Goal: Task Accomplishment & Management: Complete application form

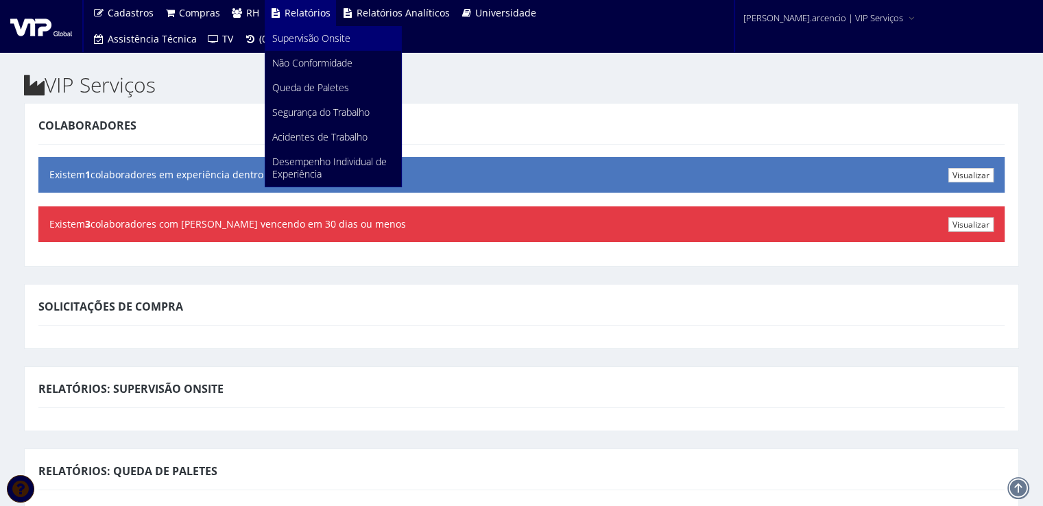
click at [300, 34] on span "Supervisão Onsite" at bounding box center [311, 38] width 78 height 13
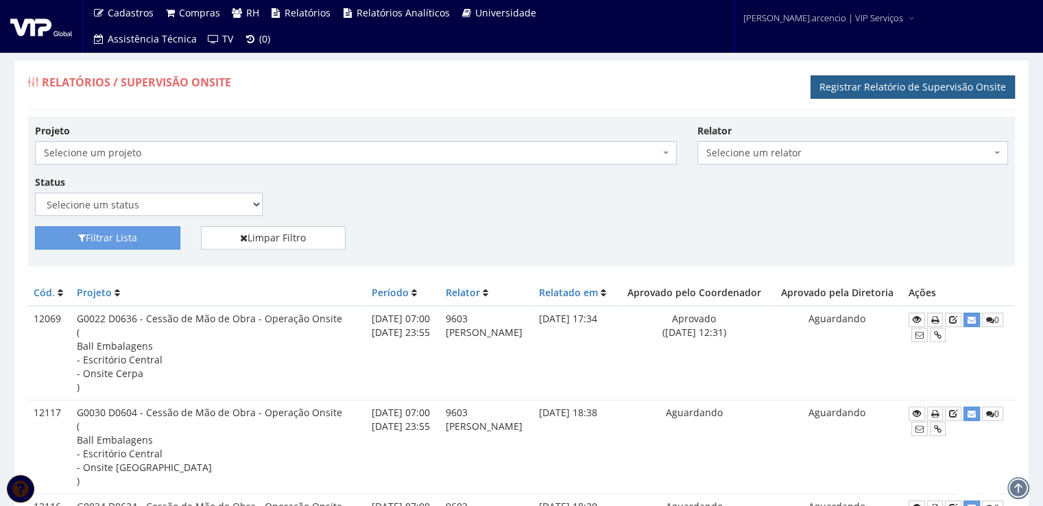
click at [844, 91] on link "Registrar Relatório de Supervisão Onsite" at bounding box center [912, 86] width 204 height 23
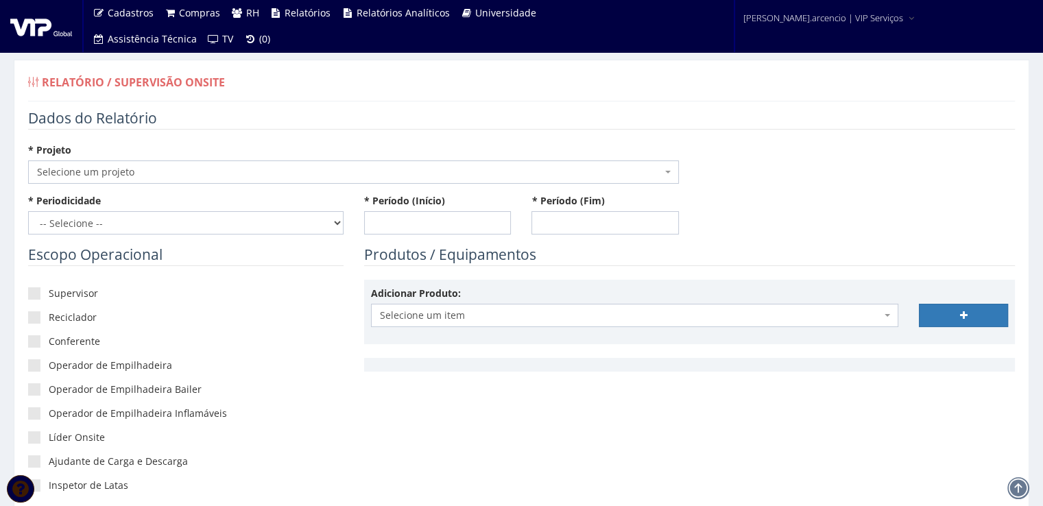
click at [669, 167] on span at bounding box center [669, 171] width 3 height 23
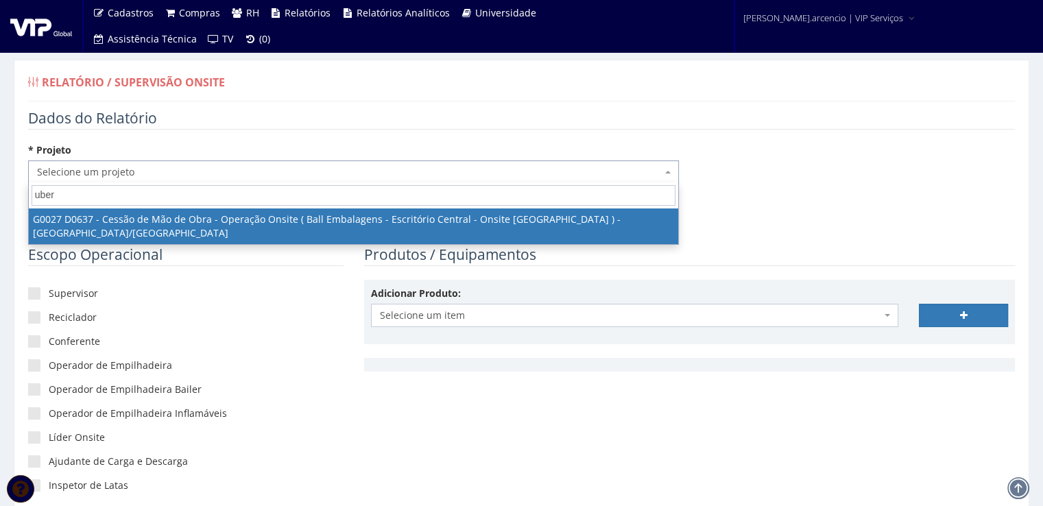
type input "uber"
select select "27"
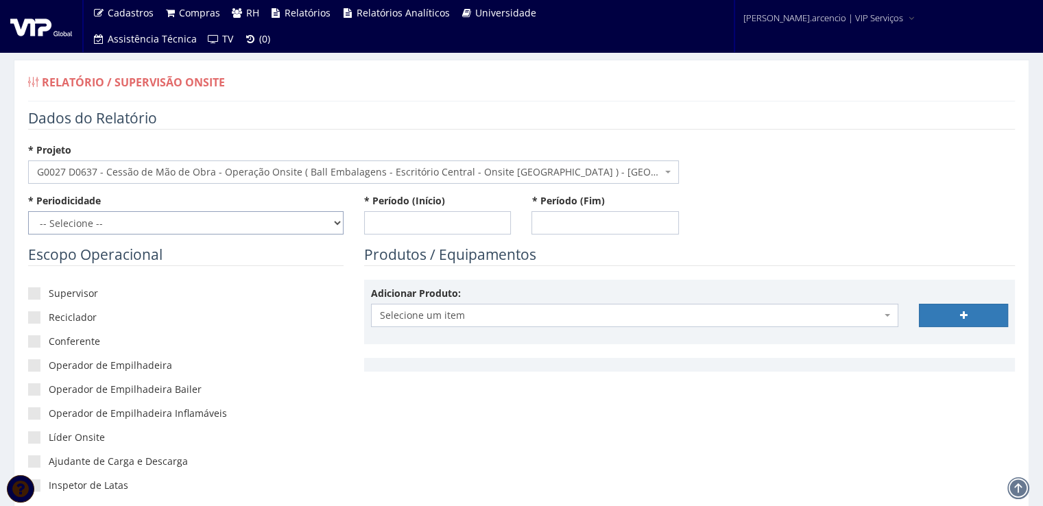
click at [334, 218] on select "-- Selecione -- Extraordinário Semanal" at bounding box center [185, 222] width 315 height 23
select select "1"
click at [28, 211] on select "-- Selecione -- Extraordinário Semanal" at bounding box center [185, 222] width 315 height 23
click at [381, 224] on input "* Período (Início)" at bounding box center [437, 222] width 147 height 23
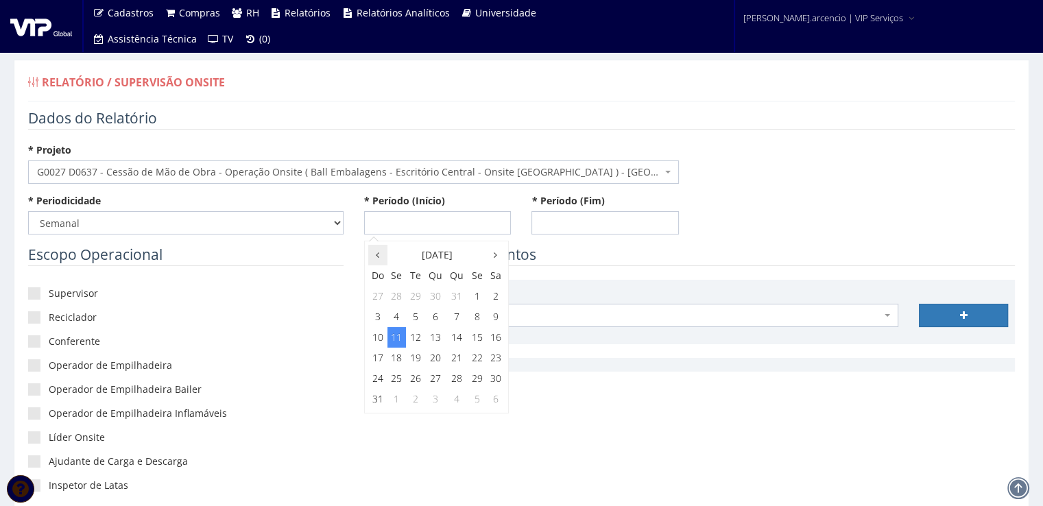
click at [374, 251] on th at bounding box center [377, 255] width 19 height 21
click at [487, 256] on th at bounding box center [496, 255] width 18 height 21
click at [495, 300] on td "2" at bounding box center [496, 296] width 18 height 21
click at [386, 322] on span "8:00" at bounding box center [385, 319] width 27 height 18
click at [389, 275] on span "8:00" at bounding box center [385, 279] width 27 height 18
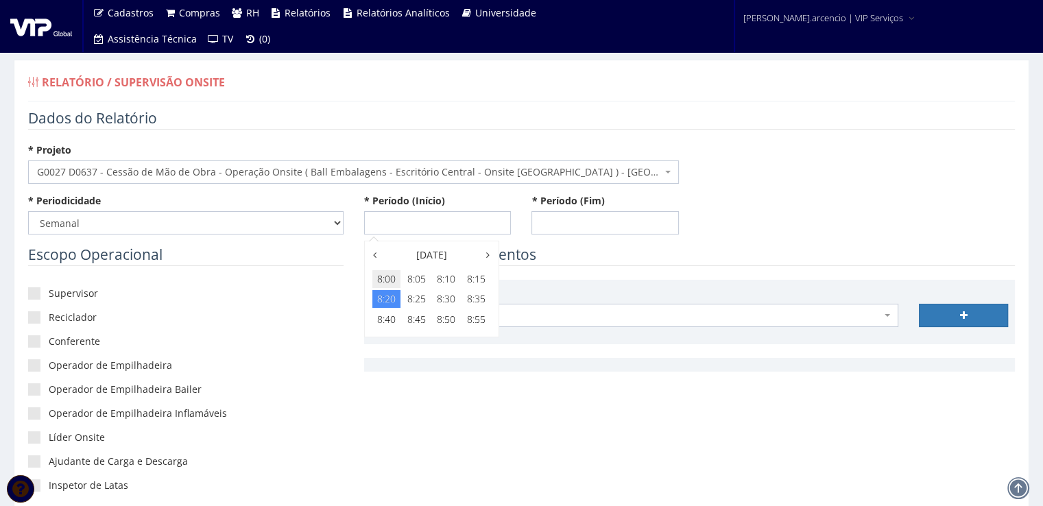
type input "[DATE] 08:00"
click at [552, 225] on input "* Período (Fim)" at bounding box center [604, 222] width 147 height 23
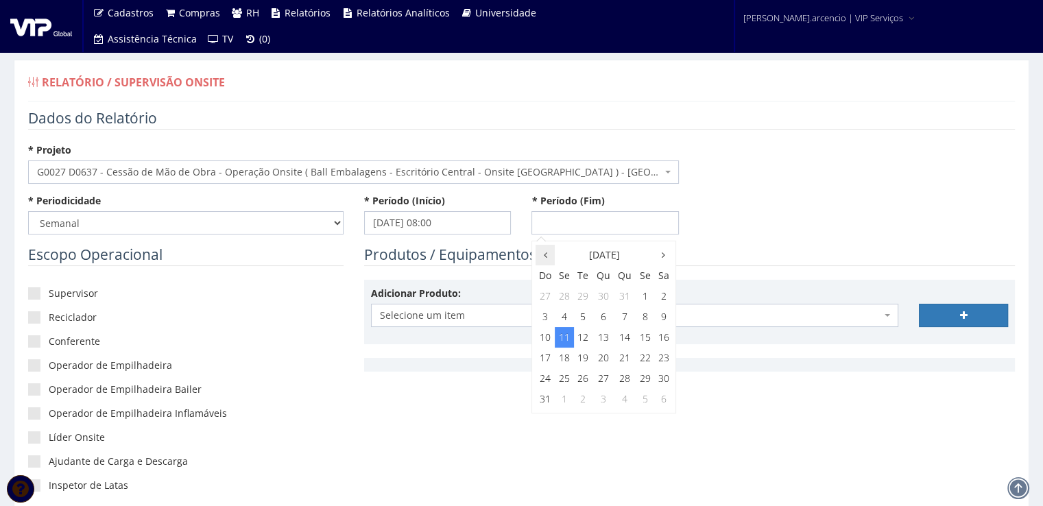
click at [543, 256] on th at bounding box center [544, 255] width 19 height 21
click at [662, 258] on icon at bounding box center [662, 255] width 3 height 10
click at [646, 316] on td "8" at bounding box center [644, 316] width 19 height 21
click at [644, 382] on span "23:00" at bounding box center [643, 380] width 27 height 18
click at [644, 323] on span "23:55" at bounding box center [643, 319] width 27 height 18
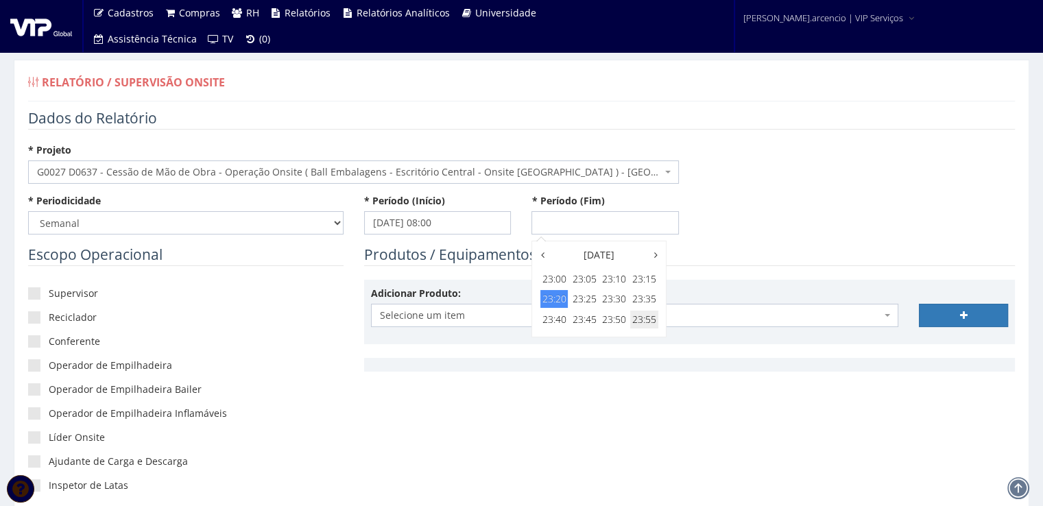
type input "[DATE] 23:55"
click at [768, 221] on div "* Periodicidade -- Selecione -- Extraordinário Semanal * Período (Início) [DATE…" at bounding box center [521, 219] width 1007 height 51
click at [30, 296] on span at bounding box center [34, 293] width 12 height 12
click at [49, 296] on input"] "Supervisor" at bounding box center [53, 293] width 9 height 9
checkbox input"] "true"
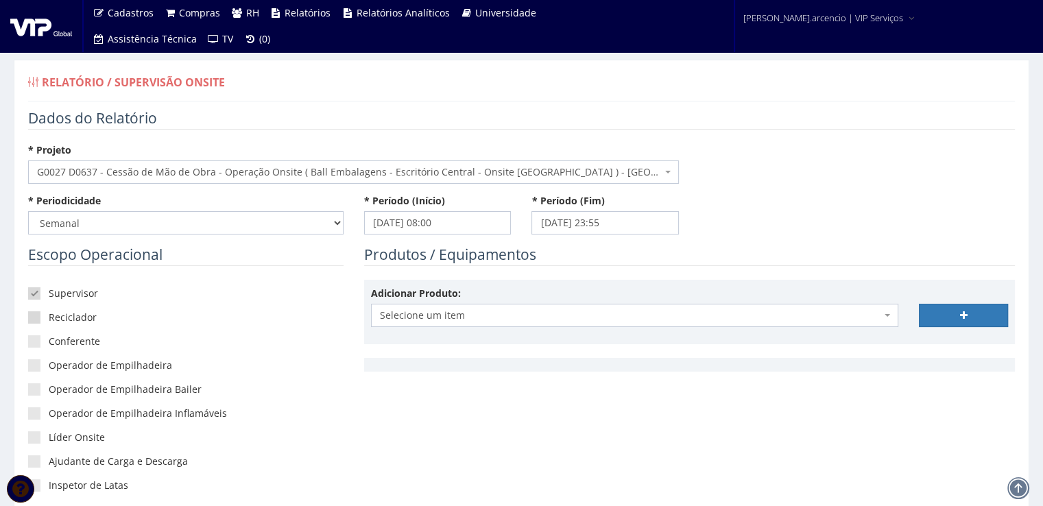
click at [32, 314] on span at bounding box center [34, 317] width 12 height 12
click at [49, 314] on input"] "Reciclador" at bounding box center [53, 317] width 9 height 9
checkbox input"] "true"
click at [36, 340] on span at bounding box center [34, 341] width 12 height 12
click at [49, 340] on input"] "Conferente" at bounding box center [53, 341] width 9 height 9
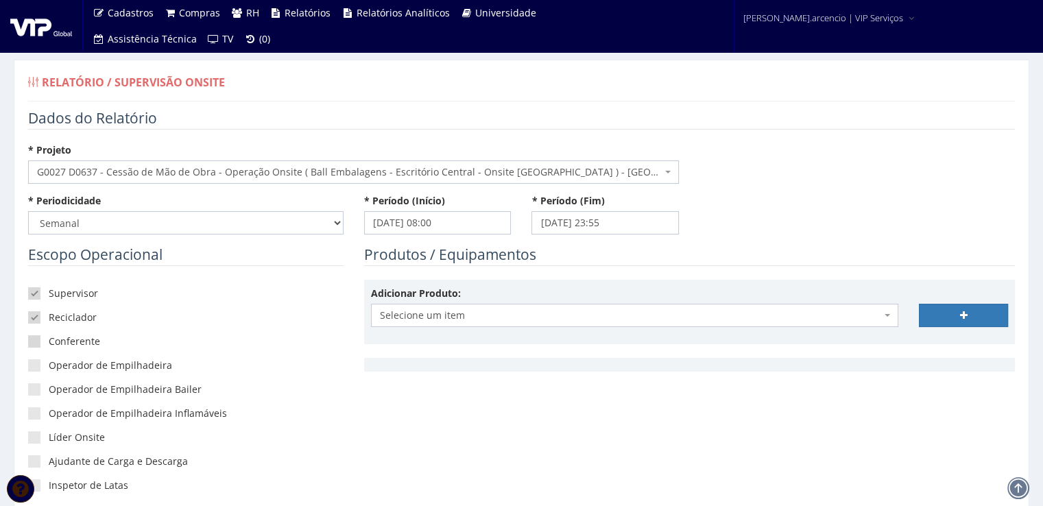
checkbox input"] "true"
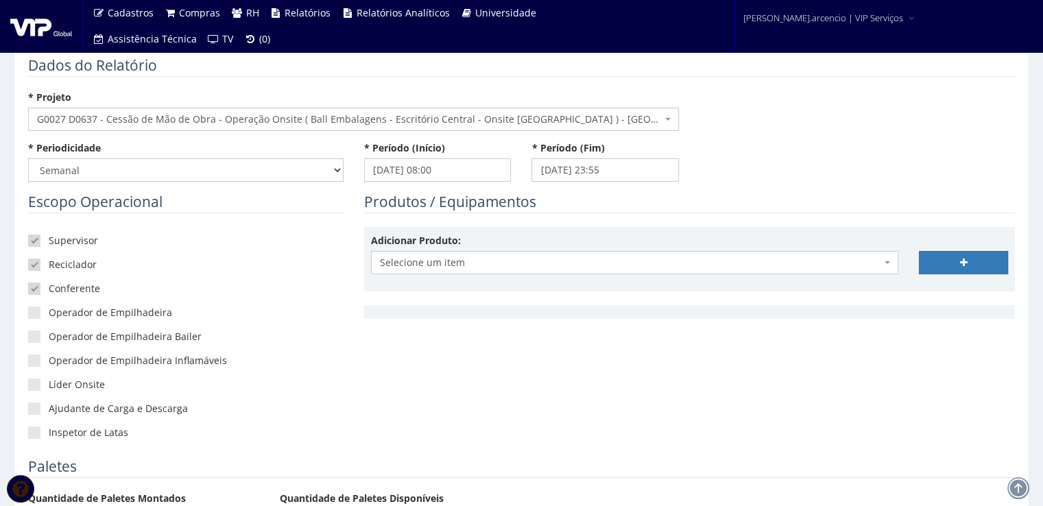
scroll to position [69, 0]
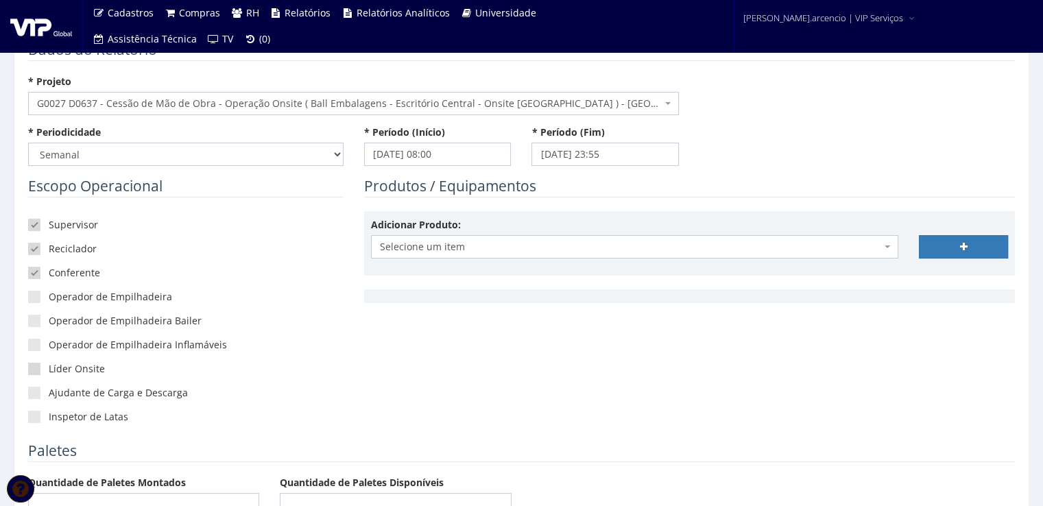
click at [33, 373] on span at bounding box center [34, 369] width 12 height 12
click at [49, 373] on input"] "Líder Onsite" at bounding box center [53, 369] width 9 height 9
checkbox input"] "true"
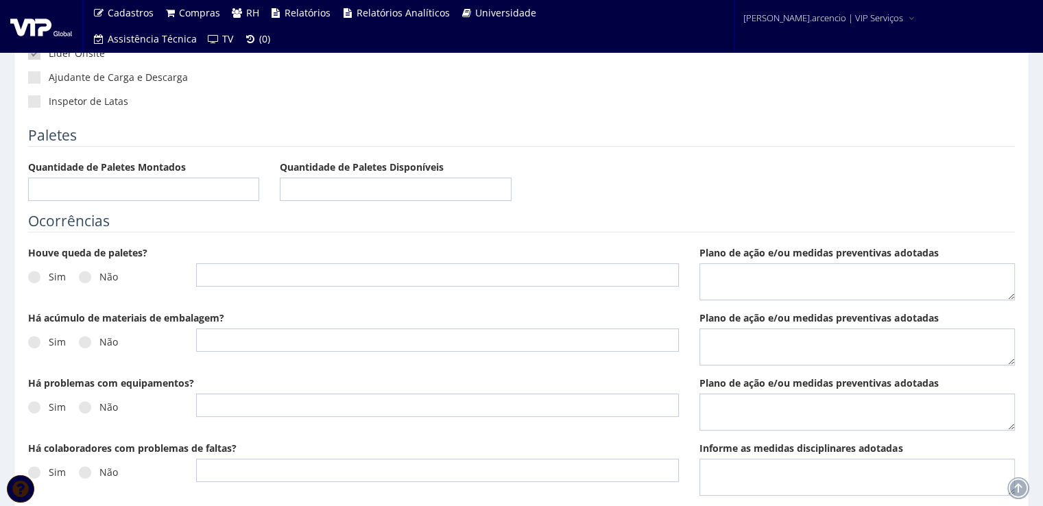
scroll to position [411, 0]
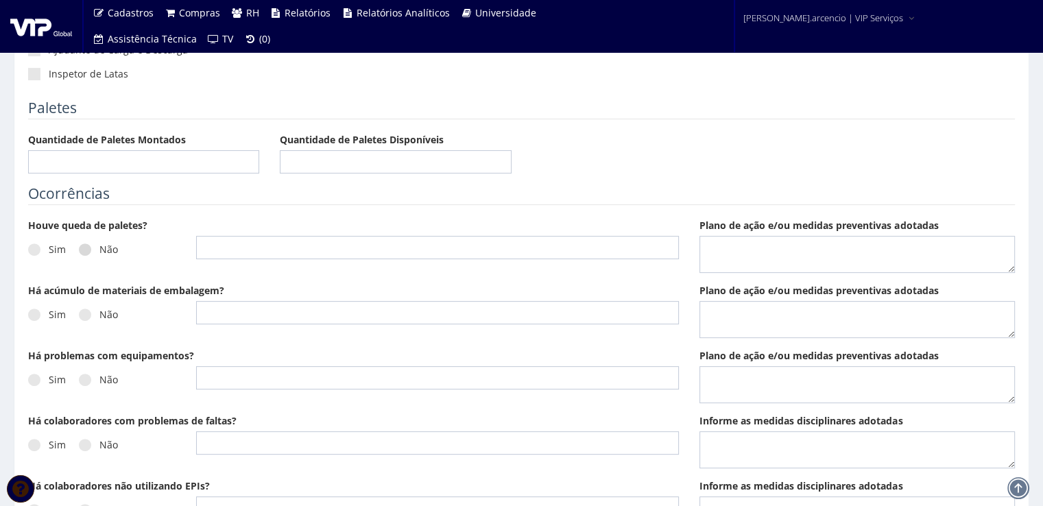
click at [88, 243] on label "Não" at bounding box center [98, 250] width 39 height 14
click at [58, 245] on input "Não" at bounding box center [53, 249] width 9 height 9
radio input "true"
click at [85, 310] on span at bounding box center [85, 314] width 12 height 12
click at [58, 310] on input "Não" at bounding box center [53, 314] width 9 height 9
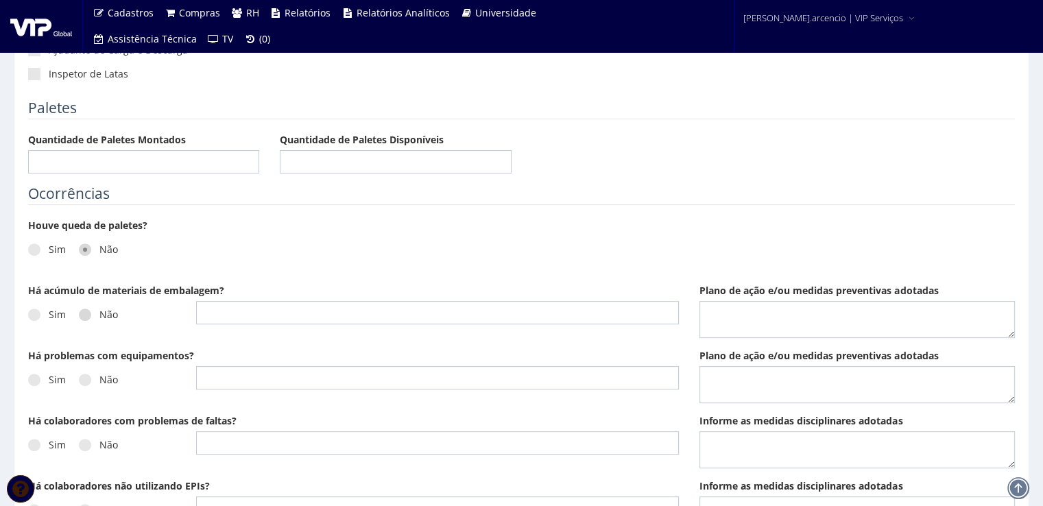
radio input "true"
click at [88, 373] on label "Não" at bounding box center [98, 380] width 39 height 14
click at [58, 376] on input "Não" at bounding box center [53, 380] width 9 height 9
radio input "true"
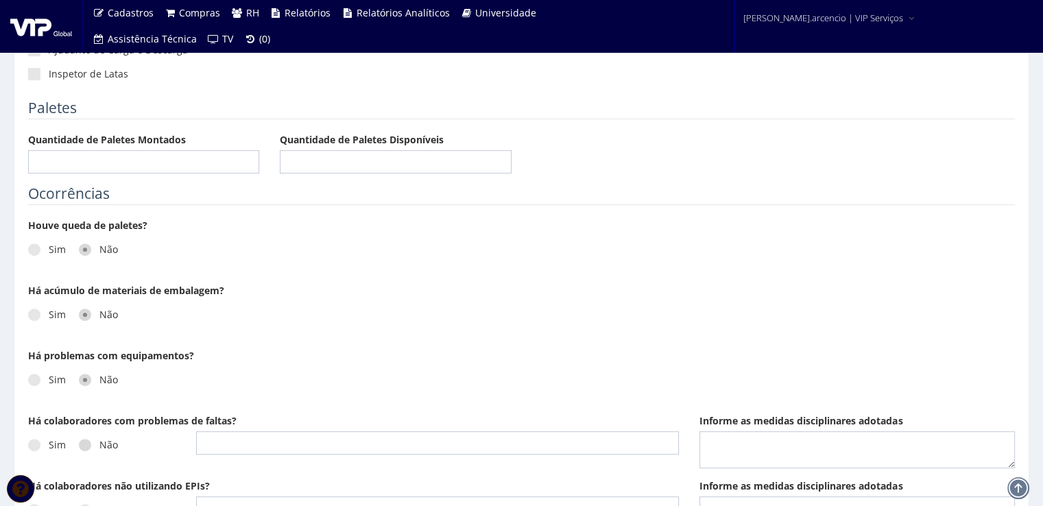
click at [93, 442] on label "Não" at bounding box center [98, 445] width 39 height 14
click at [58, 442] on input "Não" at bounding box center [53, 445] width 9 height 9
radio input "true"
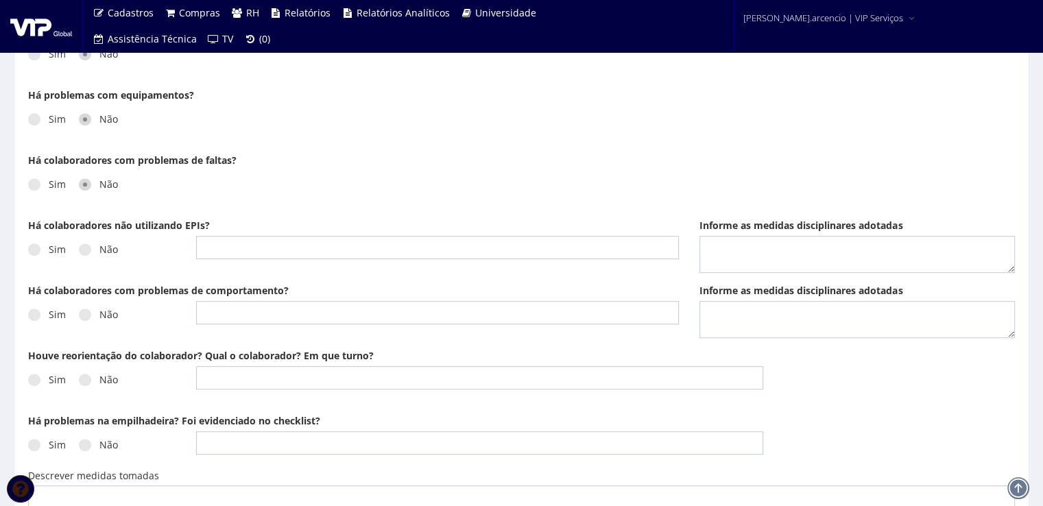
scroll to position [685, 0]
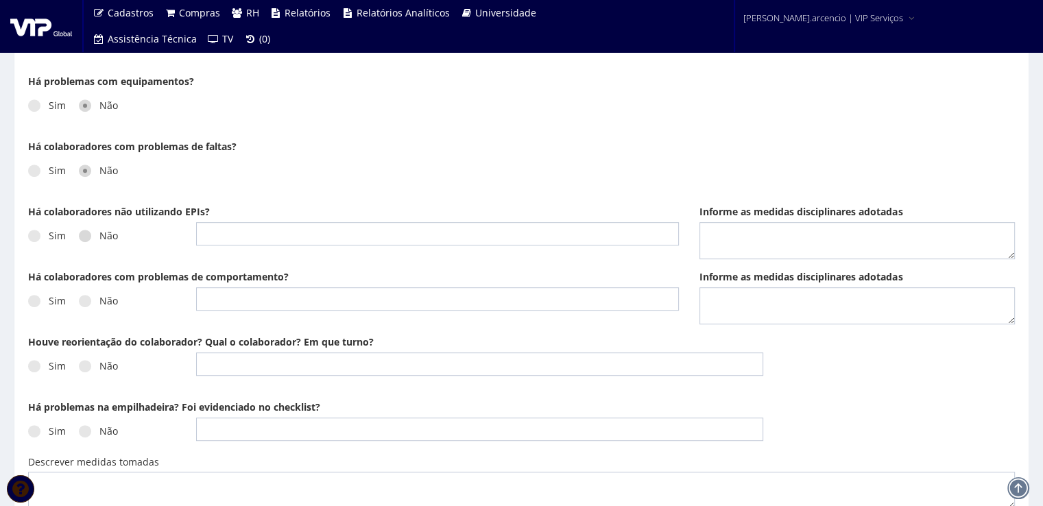
click at [91, 234] on label "Não" at bounding box center [98, 236] width 39 height 14
click at [58, 234] on input "Não" at bounding box center [53, 236] width 9 height 9
radio input "true"
click at [79, 302] on span at bounding box center [85, 301] width 12 height 12
click at [58, 302] on input "Não" at bounding box center [53, 301] width 9 height 9
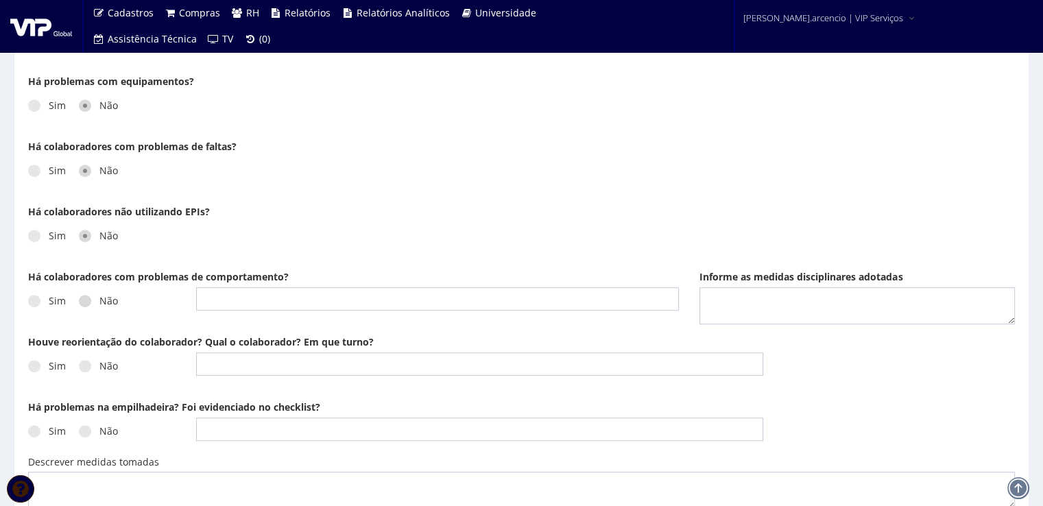
radio input "true"
click at [88, 372] on div "Sim Não" at bounding box center [101, 371] width 147 height 38
click at [88, 369] on span at bounding box center [85, 366] width 12 height 12
click at [58, 369] on input "Não" at bounding box center [53, 366] width 9 height 9
radio input "true"
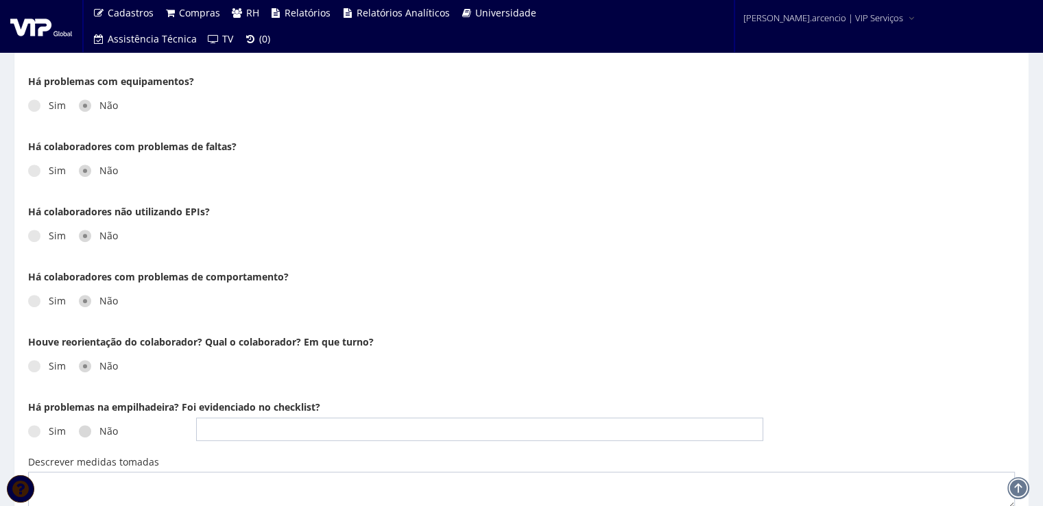
click at [88, 431] on span at bounding box center [85, 431] width 12 height 12
click at [58, 431] on input "Não" at bounding box center [53, 431] width 9 height 9
radio input "true"
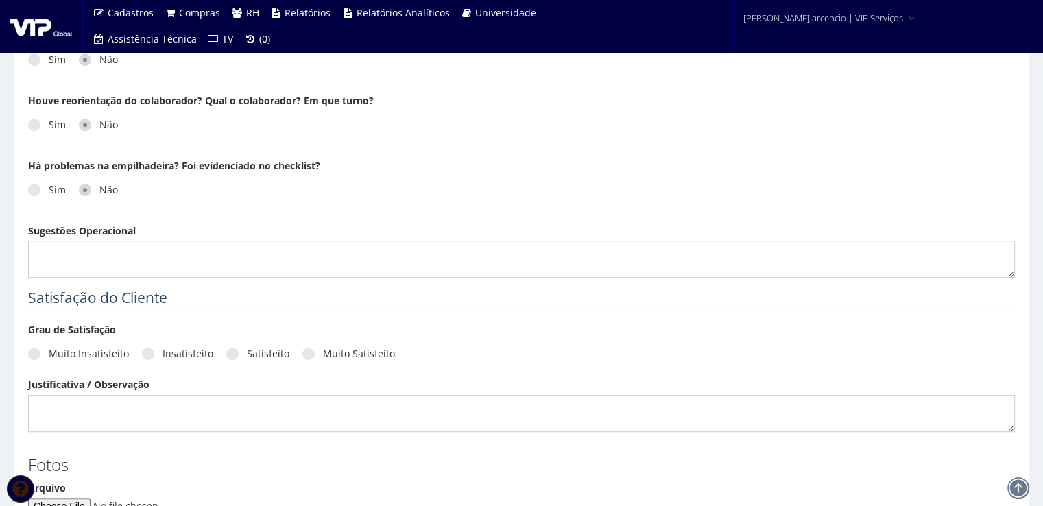
scroll to position [1028, 0]
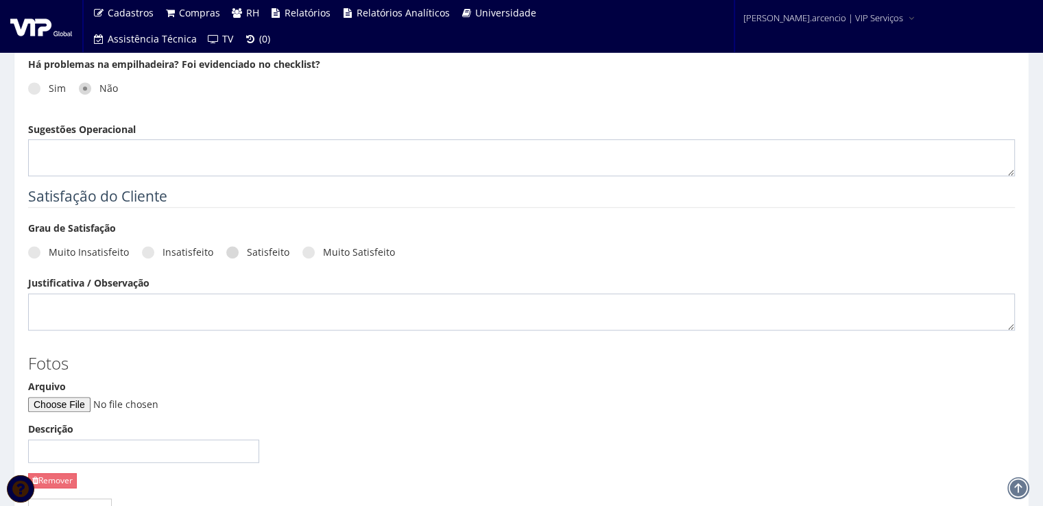
click at [226, 255] on span at bounding box center [232, 252] width 12 height 12
click at [58, 255] on input "Satisfeito" at bounding box center [53, 252] width 9 height 9
radio input "true"
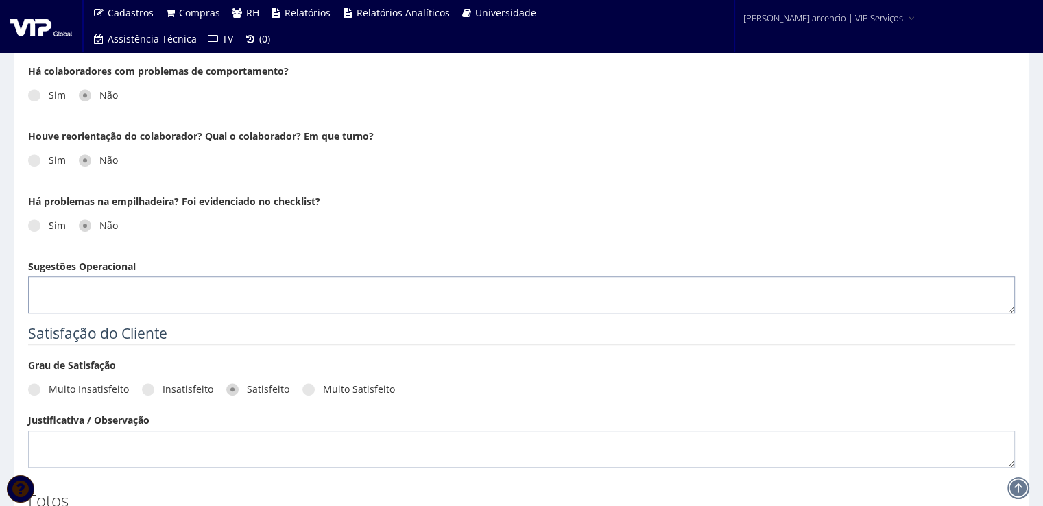
click at [52, 280] on textarea "Sugestões Operacional" at bounding box center [521, 294] width 986 height 37
paste textarea "No período de 04/08 a 08/08, foram realizadas 76 descargas, sendo 39 no turno d…"
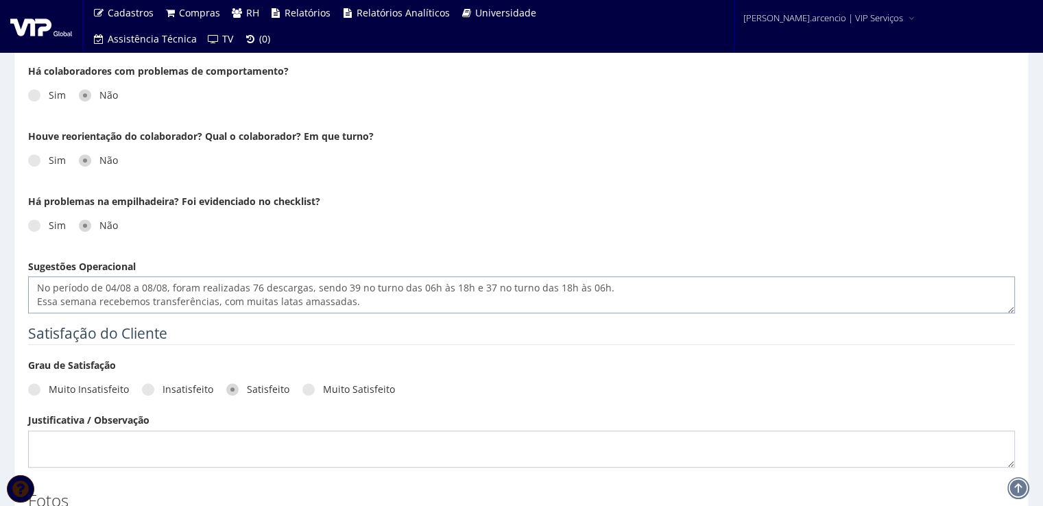
drag, startPoint x: 114, startPoint y: 287, endPoint x: 126, endPoint y: 307, distance: 23.0
click at [114, 289] on textarea "No período de 04/08 a 08/08, foram realizadas 76 descargas, sendo 39 no turno d…" at bounding box center [521, 294] width 986 height 37
click at [428, 287] on textarea "No período de 02/08 a 08/08, foram realizadas 76 descargas, sendo 39 no turno d…" at bounding box center [521, 294] width 986 height 37
click at [468, 287] on textarea "No período de 02/08 a 08/08, foram realizadas 76 descargas, sendo 39 no turno d…" at bounding box center [521, 294] width 986 height 37
click at [576, 287] on textarea "No período de 02/08 a 08/08, foram realizadas 76 descargas, sendo 39 no turno d…" at bounding box center [521, 294] width 986 height 37
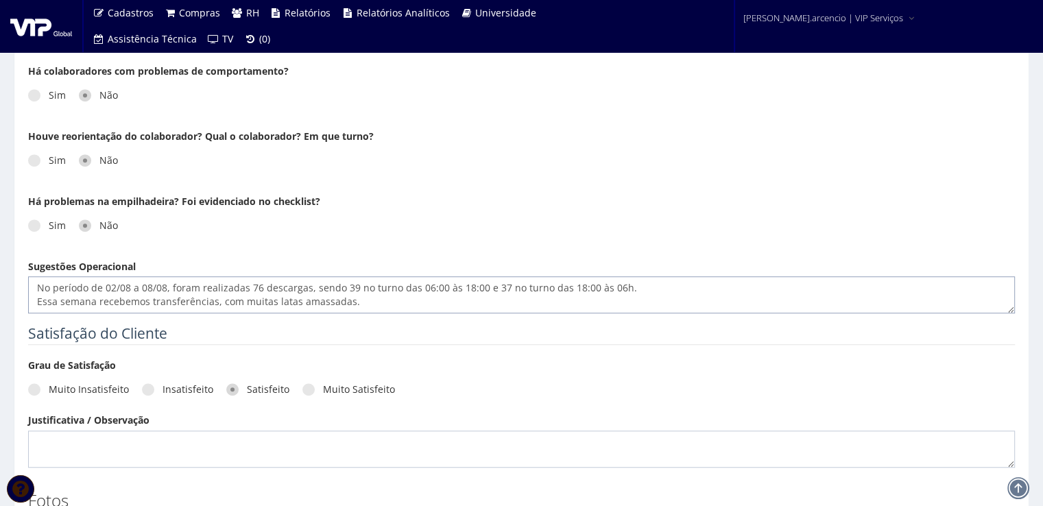
click at [615, 286] on textarea "No período de 02/08 a 08/08, foram realizadas 76 descargas, sendo 39 no turno d…" at bounding box center [521, 294] width 986 height 37
click at [350, 302] on textarea "No período de 02/08 a 08/08, foram realizadas 76 descargas, sendo 39 no turno d…" at bounding box center [521, 294] width 986 height 37
click at [450, 302] on textarea "No período de 02/08 a 08/08, foram realizadas 76 descargas, sendo 39 no turno d…" at bounding box center [521, 294] width 986 height 37
click at [542, 302] on textarea "No período de 02/08 a 08/08, foram realizadas 76 descargas, sendo 39 no turno d…" at bounding box center [521, 294] width 986 height 37
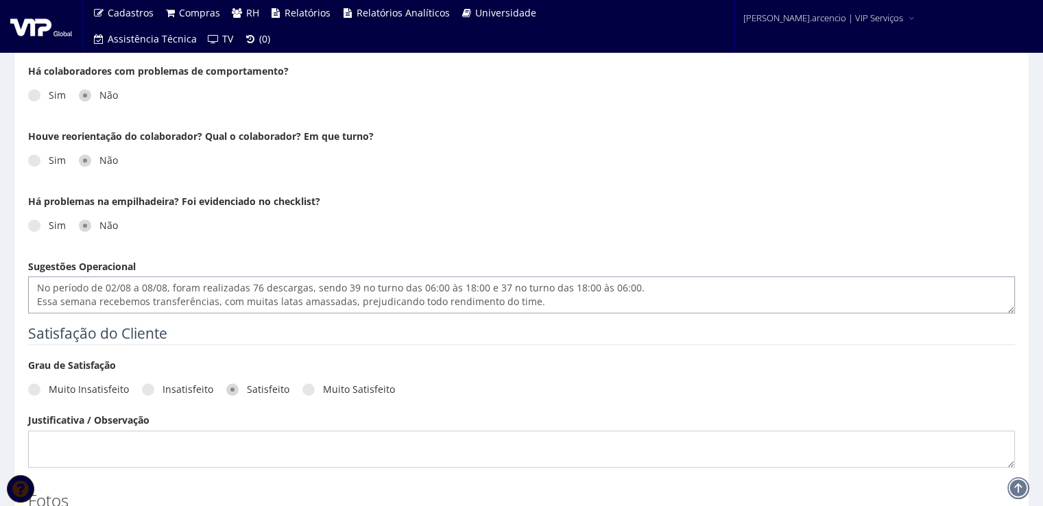
paste textarea "Durante a semana, foram realizados carregamentos de ATG em 7 veículos sendo tod…"
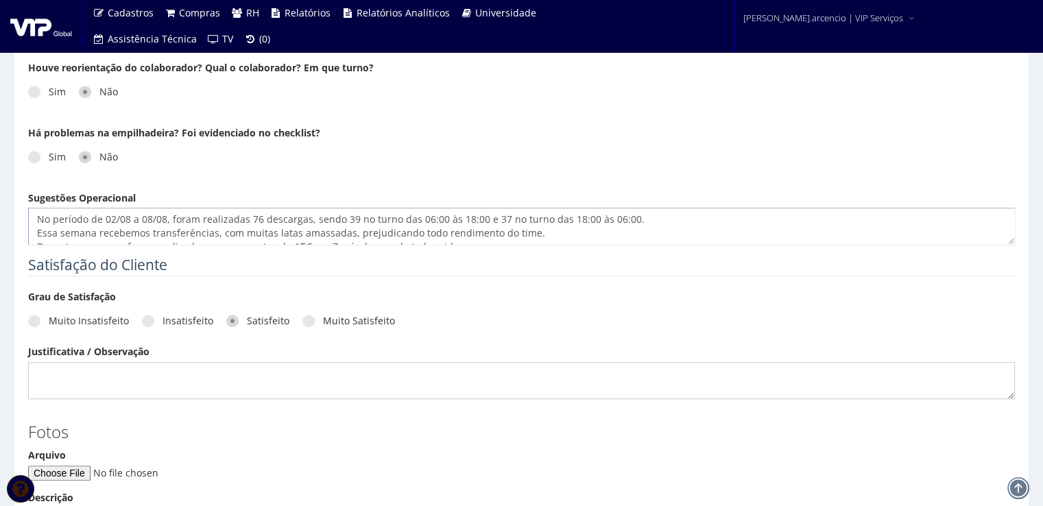
scroll to position [27, 0]
click at [304, 217] on textarea "No período de 02/08 a 08/08, foram realizadas 76 descargas, sendo 39 no turno d…" at bounding box center [521, 226] width 986 height 37
click at [470, 219] on textarea "No período de 02/08 a 08/08, foram realizadas 76 descargas, sendo 39 no turno d…" at bounding box center [521, 226] width 986 height 37
click at [472, 217] on textarea "No período de 02/08 a 08/08, foram realizadas 76 descargas, sendo 39 no turno d…" at bounding box center [521, 226] width 986 height 37
click at [493, 214] on textarea "No período de 02/08 a 08/08, foram realizadas 76 descargas, sendo 39 no turno d…" at bounding box center [521, 226] width 986 height 37
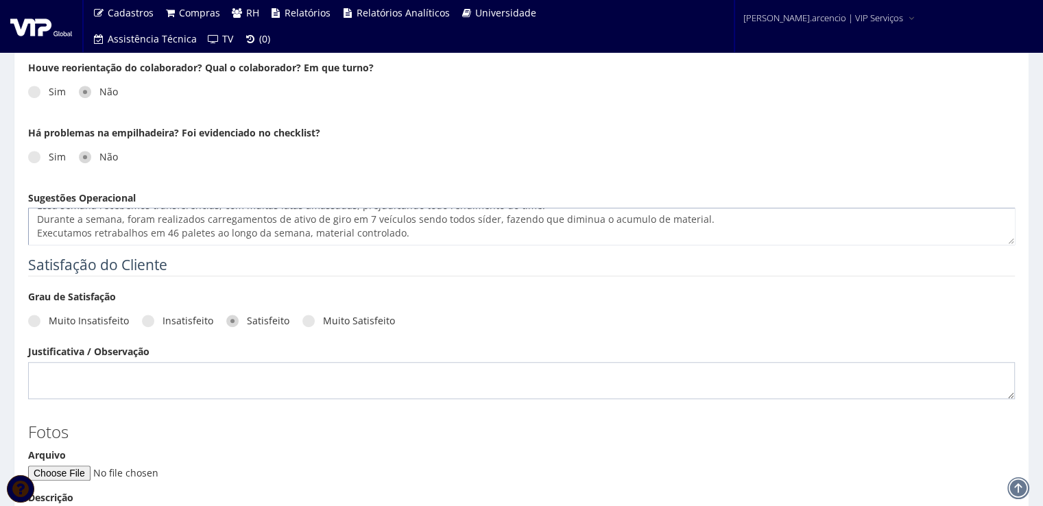
scroll to position [41, 0]
click at [411, 223] on textarea "No período de 02/08 a 08/08, foram realizadas 76 descargas, sendo 39 no turno d…" at bounding box center [521, 226] width 986 height 37
click at [42, 233] on textarea "No período de 02/08 a 08/08, foram realizadas 76 descargas, sendo 39 no turno d…" at bounding box center [521, 226] width 986 height 37
click at [861, 348] on div "Grau de Satisfação Muito Insatisfeito Insatisfeito Satisfeito Muito Satisfeito …" at bounding box center [521, 344] width 1007 height 109
click at [39, 236] on textarea "No período de 02/08 a 08/08, foram realizadas 76 descargas, sendo 39 no turno d…" at bounding box center [521, 226] width 986 height 37
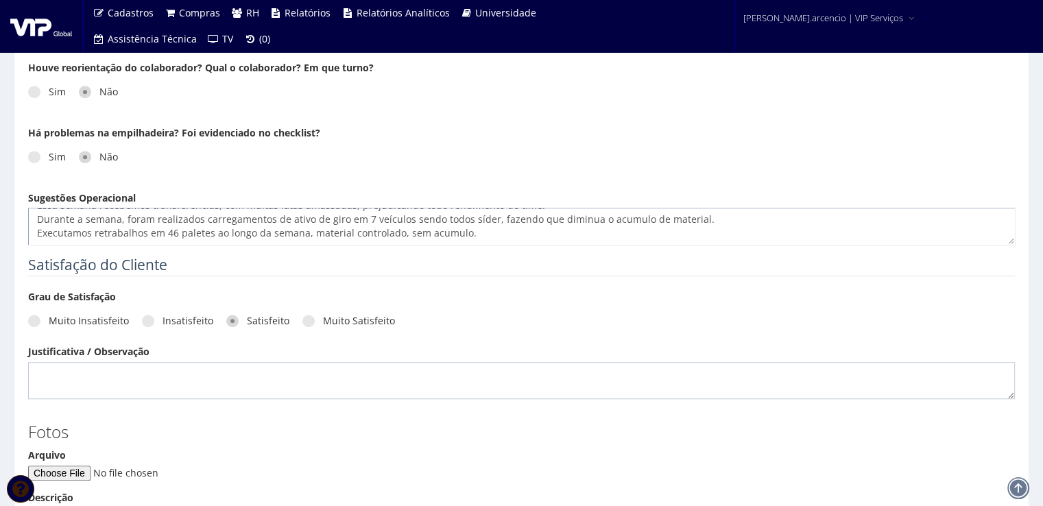
paste textarea "A aderência aos padrões de segurança segue dentro da meta, com exceção do ABS. …"
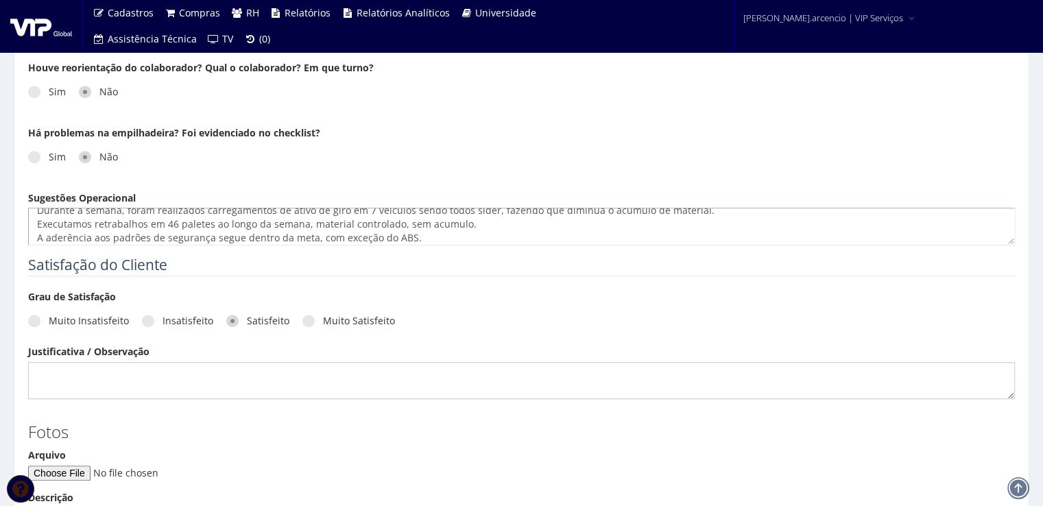
click at [411, 237] on textarea "No período de 02/08 a 08/08, foram realizadas 76 descargas, sendo 39 no turno d…" at bounding box center [521, 226] width 986 height 37
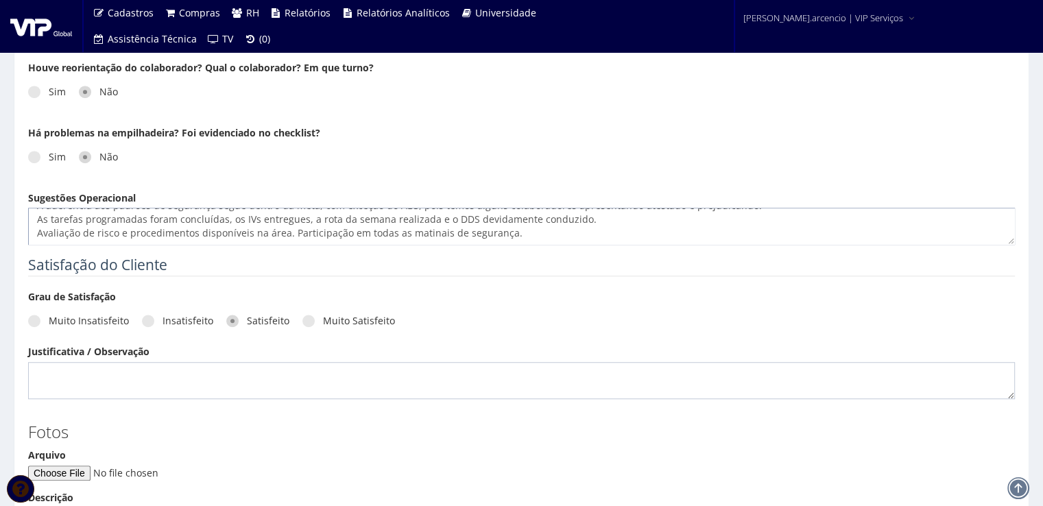
click at [287, 234] on textarea "No período de 02/08 a 08/08, foram realizadas 76 descargas, sendo 39 no turno d…" at bounding box center [521, 226] width 986 height 37
click at [297, 231] on textarea "No período de 02/08 a 08/08, foram realizadas 76 descargas, sendo 39 no turno d…" at bounding box center [521, 226] width 986 height 37
click at [409, 232] on textarea "No período de 02/08 a 08/08, foram realizadas 76 descargas, sendo 39 no turno d…" at bounding box center [521, 226] width 986 height 37
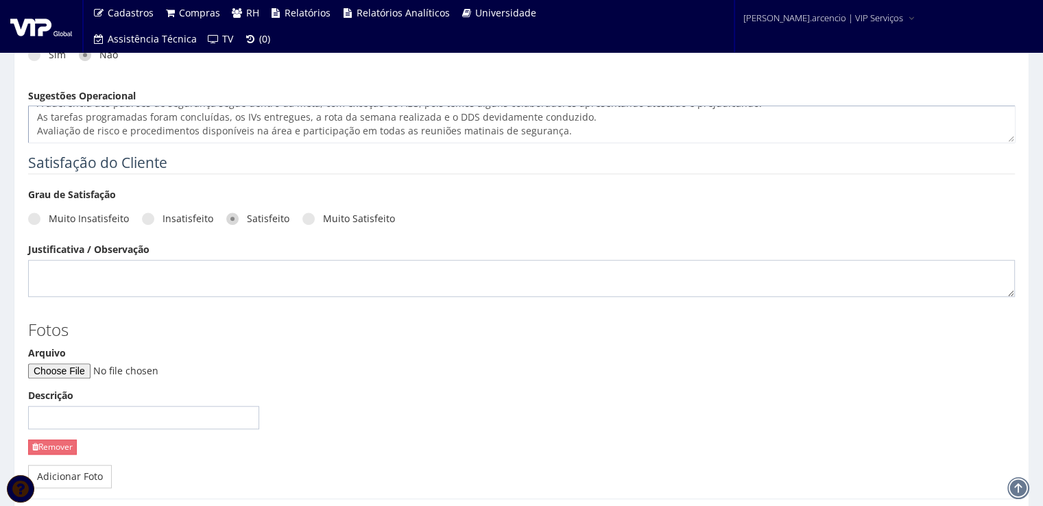
scroll to position [1028, 0]
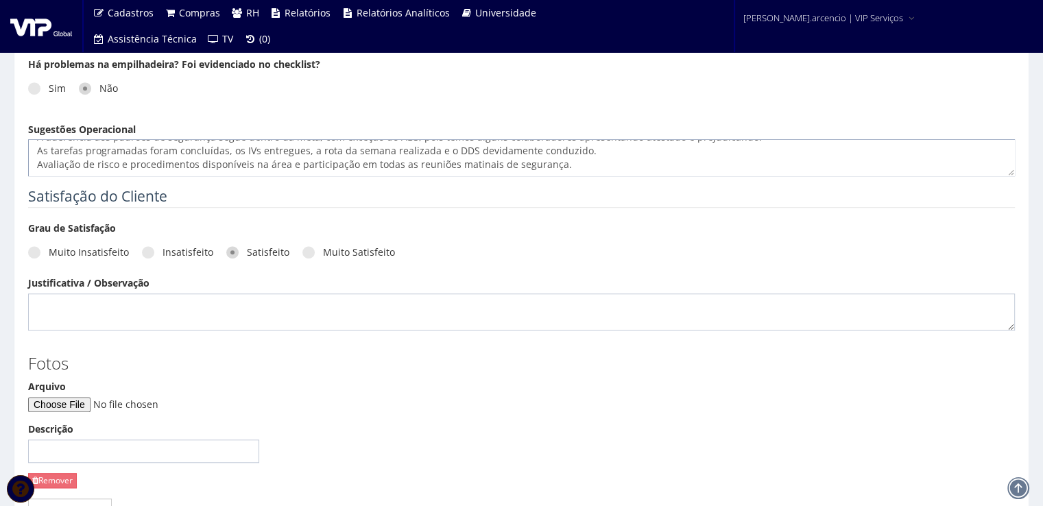
click at [561, 173] on textarea "No período de 02/08 a 08/08, foram realizadas 76 descargas, sendo 39 no turno d…" at bounding box center [521, 157] width 986 height 37
click at [96, 167] on textarea "No período de 02/08 a 08/08, foram realizadas 76 descargas, sendo 39 no turno d…" at bounding box center [521, 157] width 986 height 37
click at [165, 168] on textarea "No período de 02/08 a 08/08, foram realizadas 76 descargas, sendo 39 no turno d…" at bounding box center [521, 157] width 986 height 37
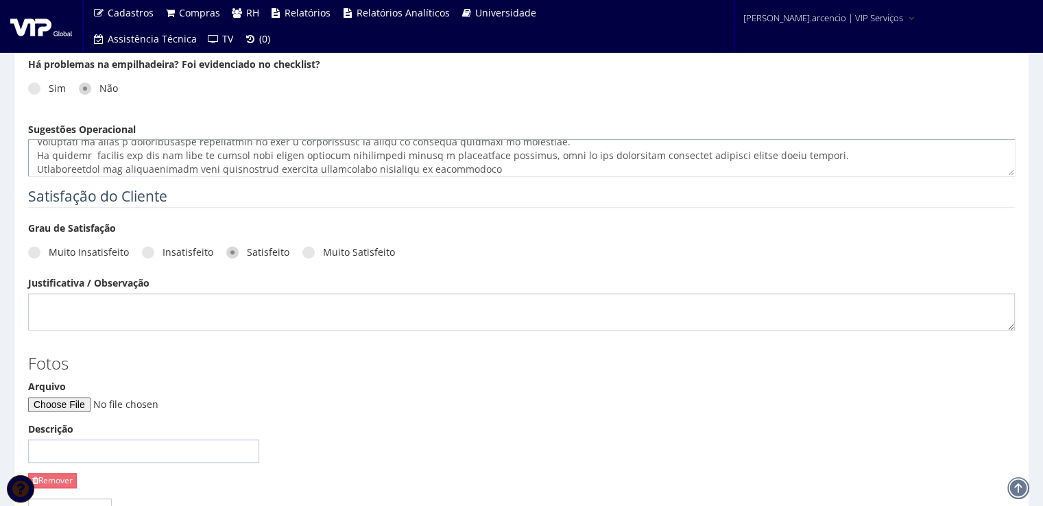
click at [468, 166] on textarea "Sugestões Operacional" at bounding box center [521, 157] width 986 height 37
click at [244, 171] on textarea "Sugestões Operacional" at bounding box center [521, 157] width 986 height 37
click at [535, 165] on textarea "Sugestões Operacional" at bounding box center [521, 157] width 986 height 37
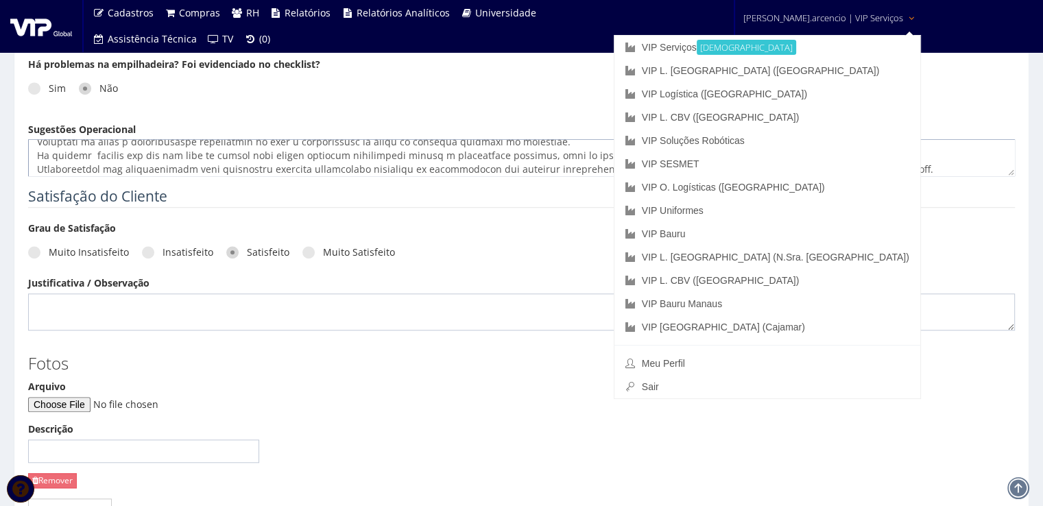
type textarea "Lo ipsumdo si 78/84 a 88/06, conse adipiscing 86 elitseddo, eiusm 52 te incid u…"
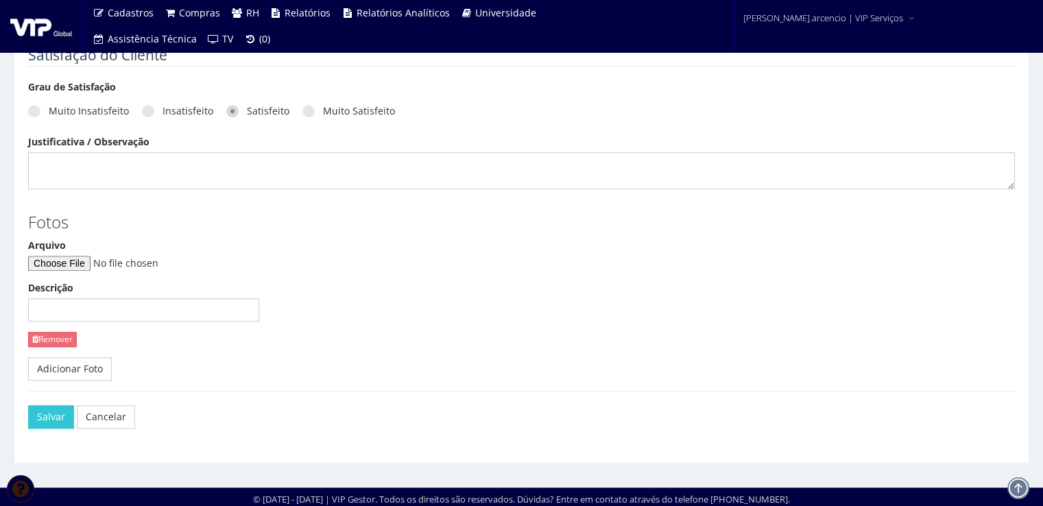
scroll to position [1171, 0]
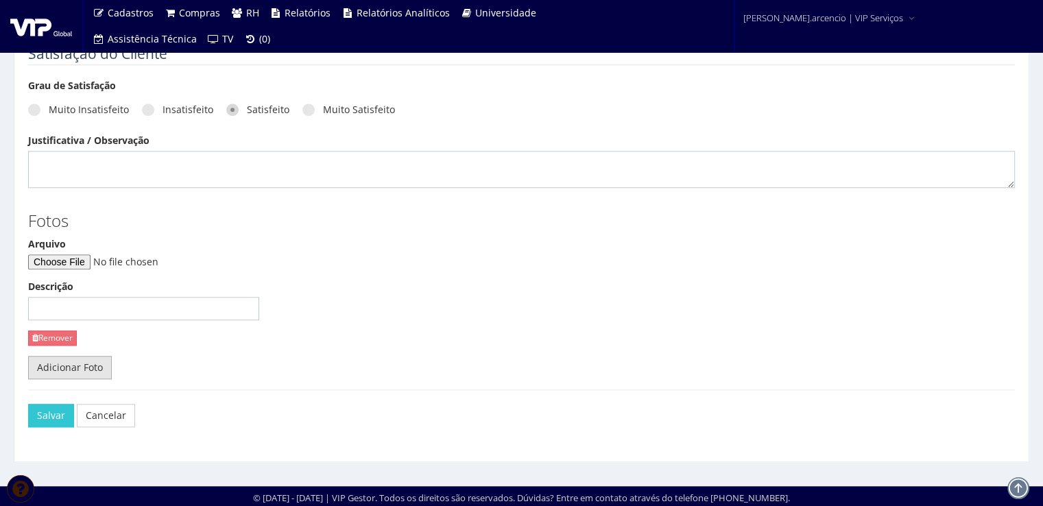
click at [66, 363] on link "Adicionar Foto" at bounding box center [70, 367] width 84 height 23
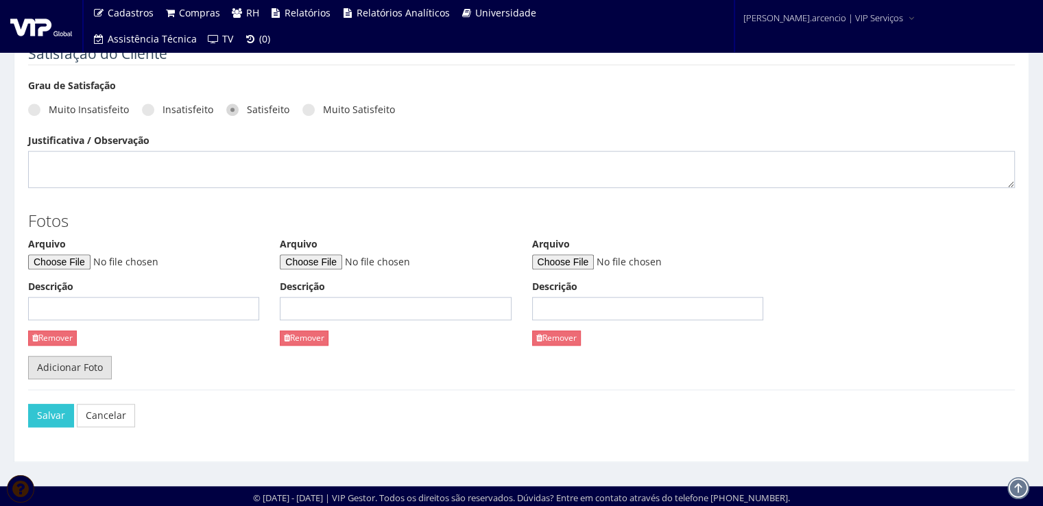
click at [66, 363] on link "Adicionar Foto" at bounding box center [70, 367] width 84 height 23
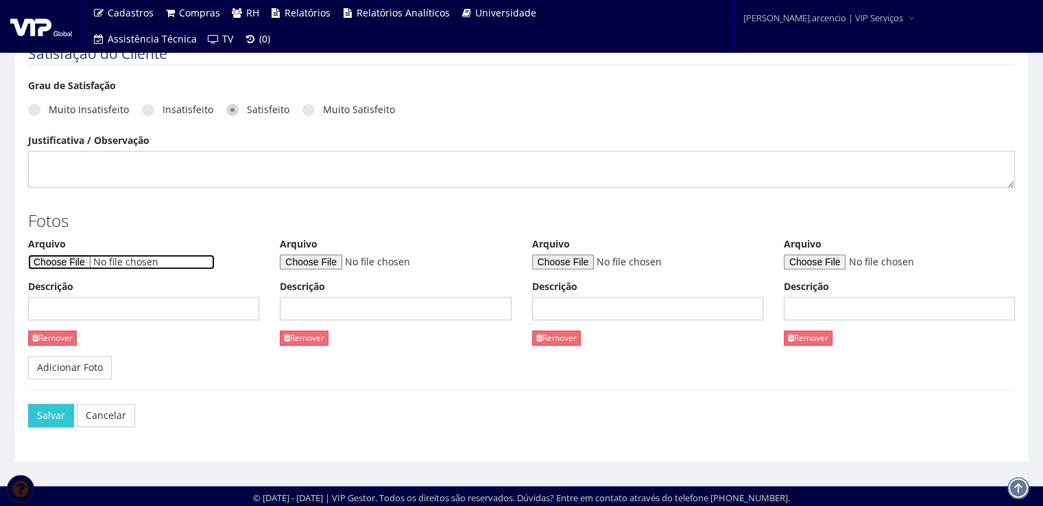
click at [78, 261] on input "Arquivo" at bounding box center [121, 261] width 186 height 15
type input "C:\fakepath\WhatsApp Image [DATE] 11.00.42.jpeg"
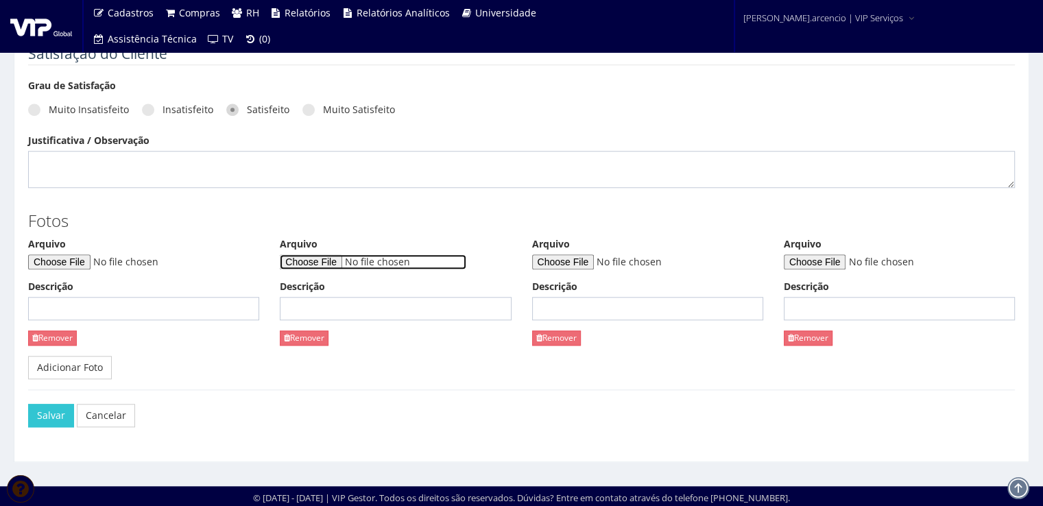
click at [302, 255] on input "Arquivo" at bounding box center [373, 261] width 186 height 15
type input "C:\fakepath\WhatsApp Image [DATE] 11.00.44.jpeg"
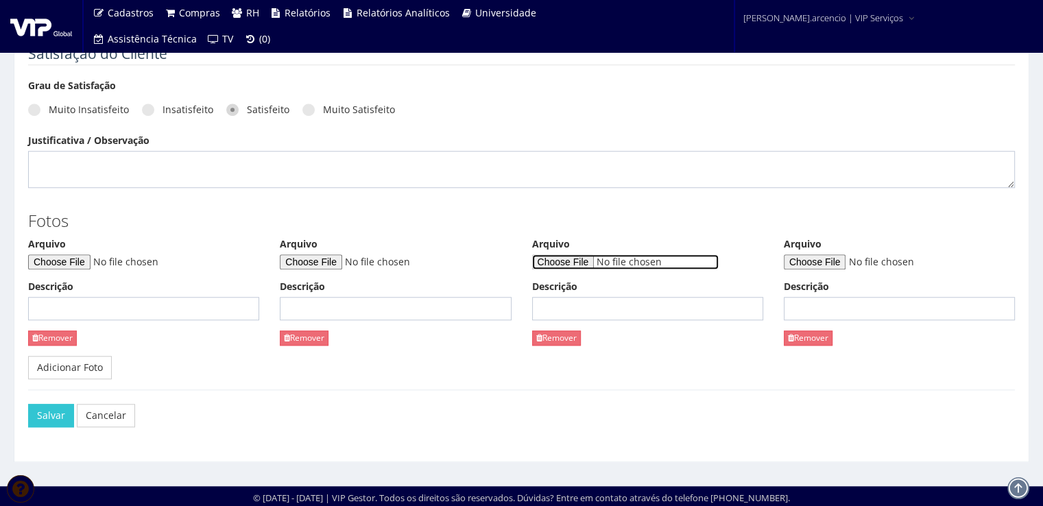
click at [565, 265] on input "Arquivo" at bounding box center [625, 261] width 186 height 15
type input "C:\fakepath\WhatsApp Image [DATE] 11.00.46.jpeg"
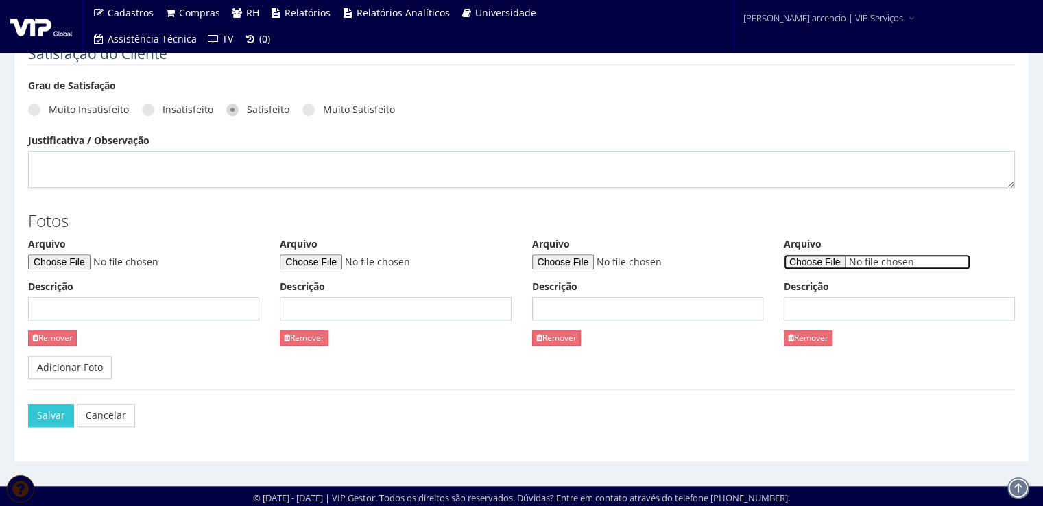
click at [806, 261] on input "Arquivo" at bounding box center [876, 261] width 186 height 15
type input "C:\fakepath\WhatsApp Image [DATE] 14.28.20.jpeg"
click at [99, 356] on link "Adicionar Foto" at bounding box center [70, 367] width 84 height 23
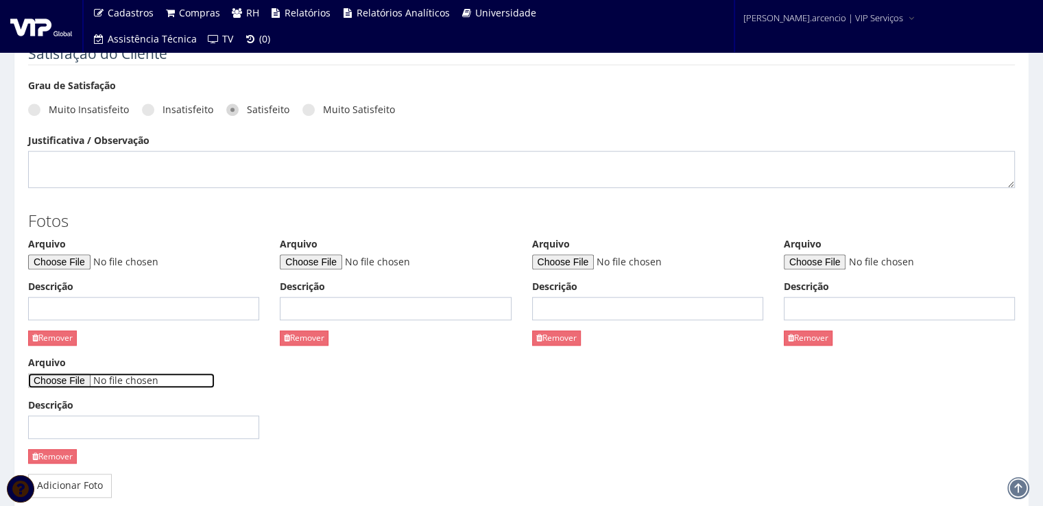
click at [86, 382] on input "Arquivo" at bounding box center [121, 380] width 186 height 15
type input "C:\fakepath\S1 Tarefa da Semana_LTI JAGUARIUNA - [DATE] - VIP.pptx"
click at [80, 431] on input "Descrição" at bounding box center [143, 426] width 231 height 23
type input "Tarefa de segurança"
click at [73, 313] on input "Descrição" at bounding box center [143, 308] width 231 height 23
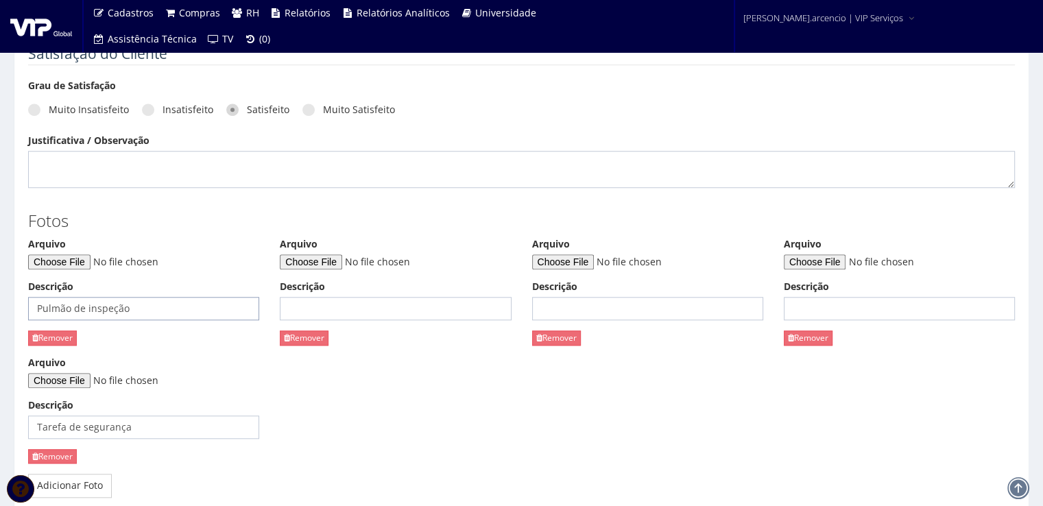
type input "Pulmão de inspeção"
click at [304, 306] on input "Descrição" at bounding box center [395, 308] width 231 height 23
type input "Área de retrabalho"
click at [608, 308] on input "Descrição" at bounding box center [647, 308] width 231 height 23
click at [537, 300] on input "Descrição" at bounding box center [647, 308] width 231 height 23
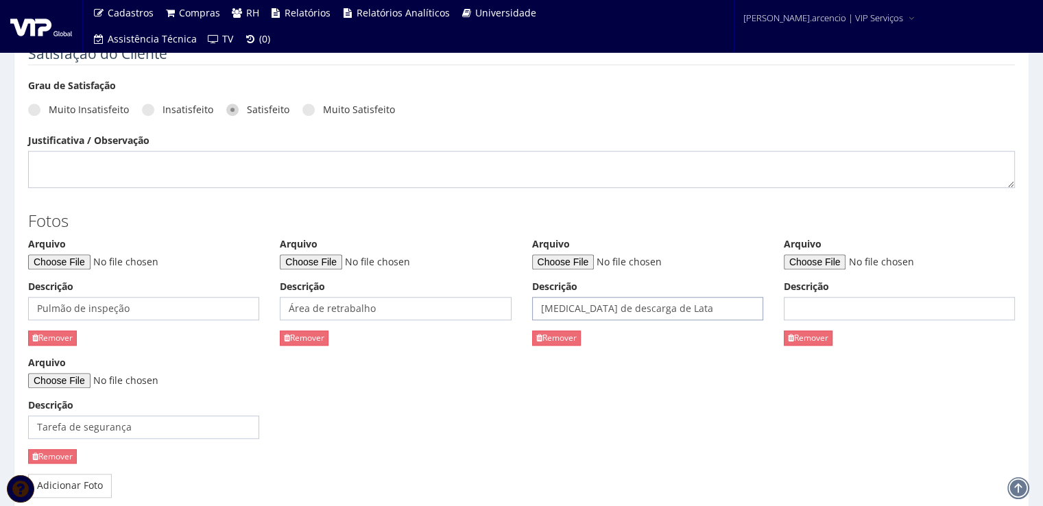
click at [584, 308] on input "[MEDICAL_DATA] de descarga de Lata" at bounding box center [647, 308] width 231 height 23
type input "[MEDICAL_DATA] de Descarga de Lata"
click at [811, 310] on input "Descrição" at bounding box center [898, 308] width 231 height 23
type input "Reunião de segurança"
click at [395, 423] on div "Arquivo Descrição Pulmão de inspeção Remover [GEOGRAPHIC_DATA] Descrição Área d…" at bounding box center [521, 355] width 1007 height 237
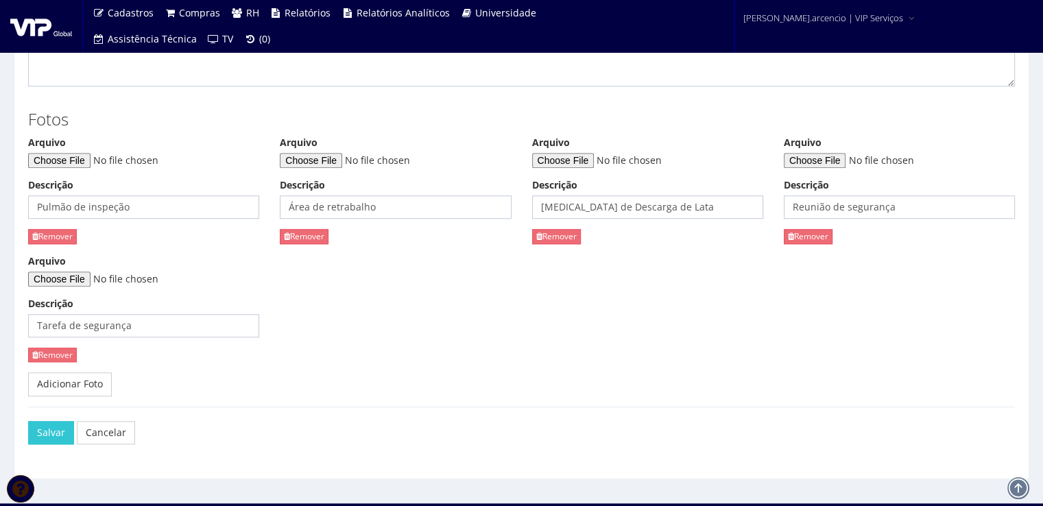
scroll to position [1289, 0]
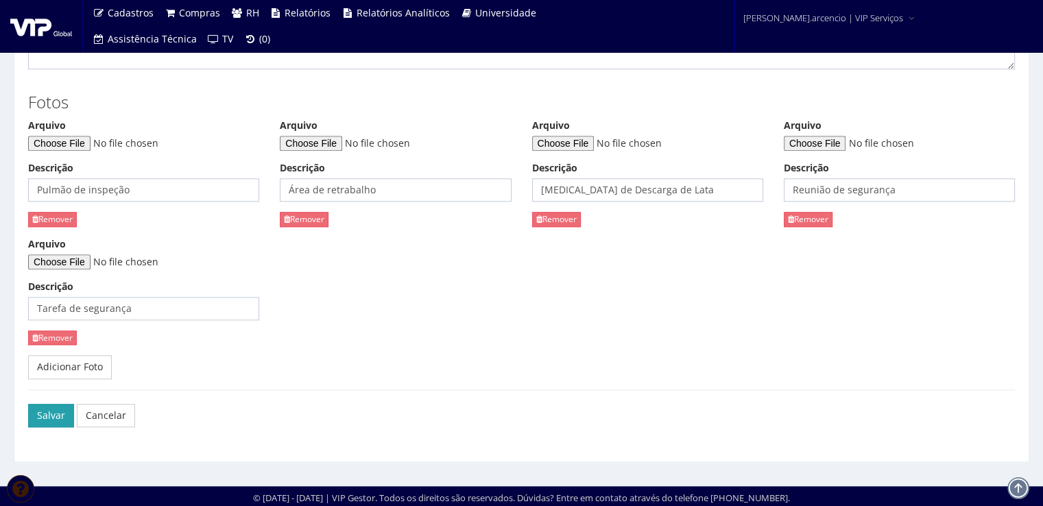
click at [49, 421] on button "Salvar" at bounding box center [51, 415] width 46 height 23
